Goal: Information Seeking & Learning: Check status

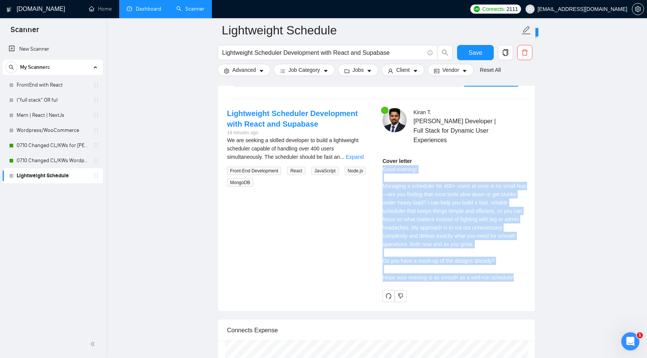
click at [128, 6] on link "Dashboard" at bounding box center [144, 9] width 34 height 6
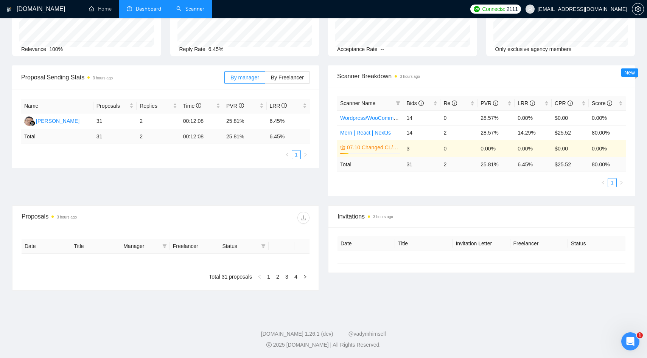
type input "[DATE]"
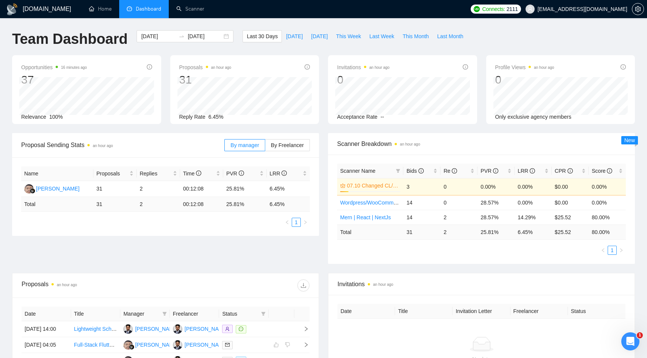
click at [114, 249] on div "Proposal Sending Stats an hour ago By manager By Freelancer Name Proposals Repl…" at bounding box center [324, 203] width 632 height 140
